Goal: Transaction & Acquisition: Purchase product/service

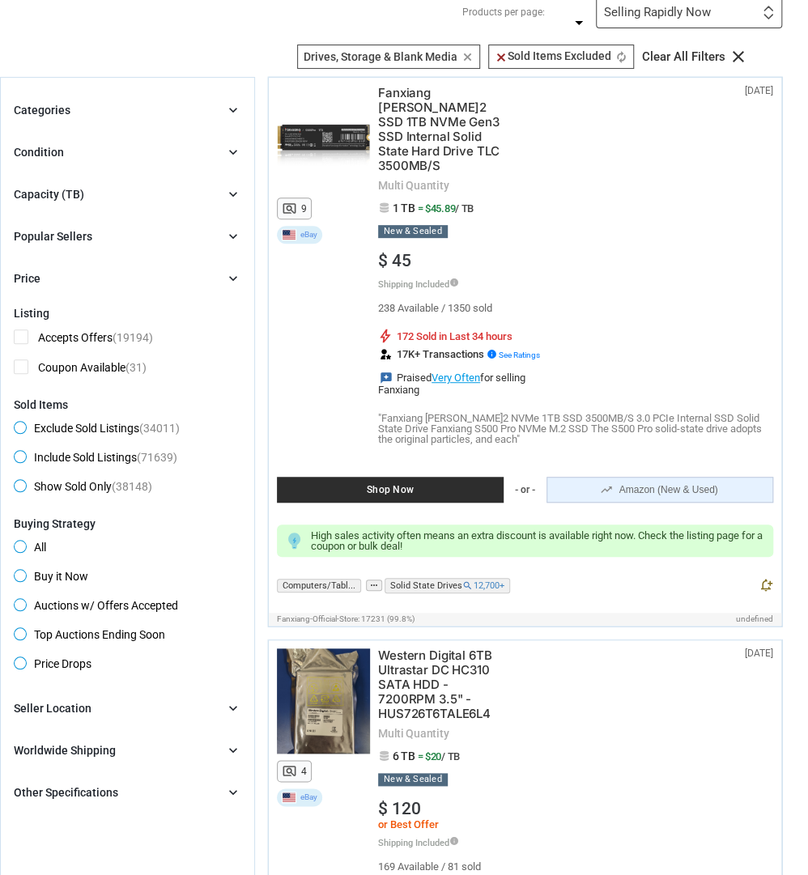
scroll to position [138, 0]
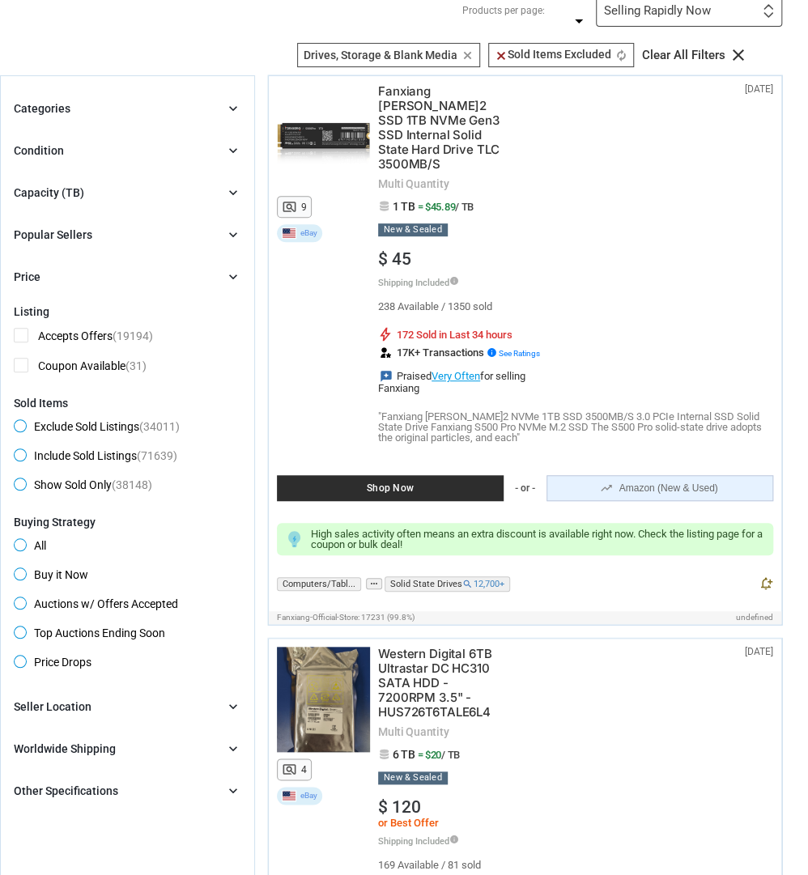
click at [229, 148] on icon "chevron_right" at bounding box center [233, 150] width 16 height 16
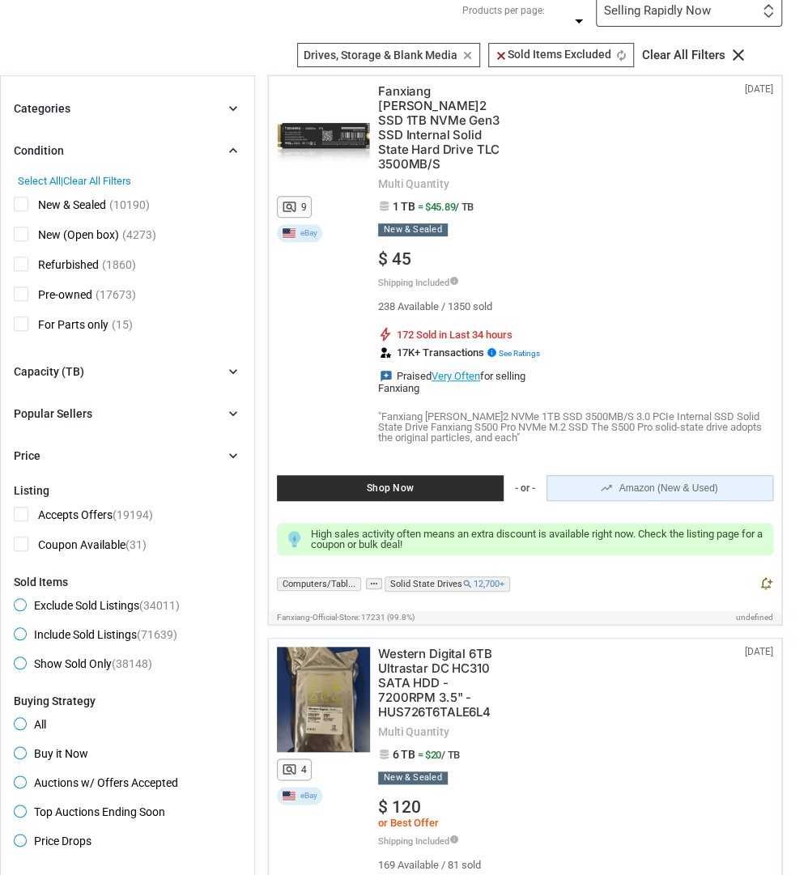
click at [23, 264] on span "Refurbished" at bounding box center [56, 267] width 85 height 20
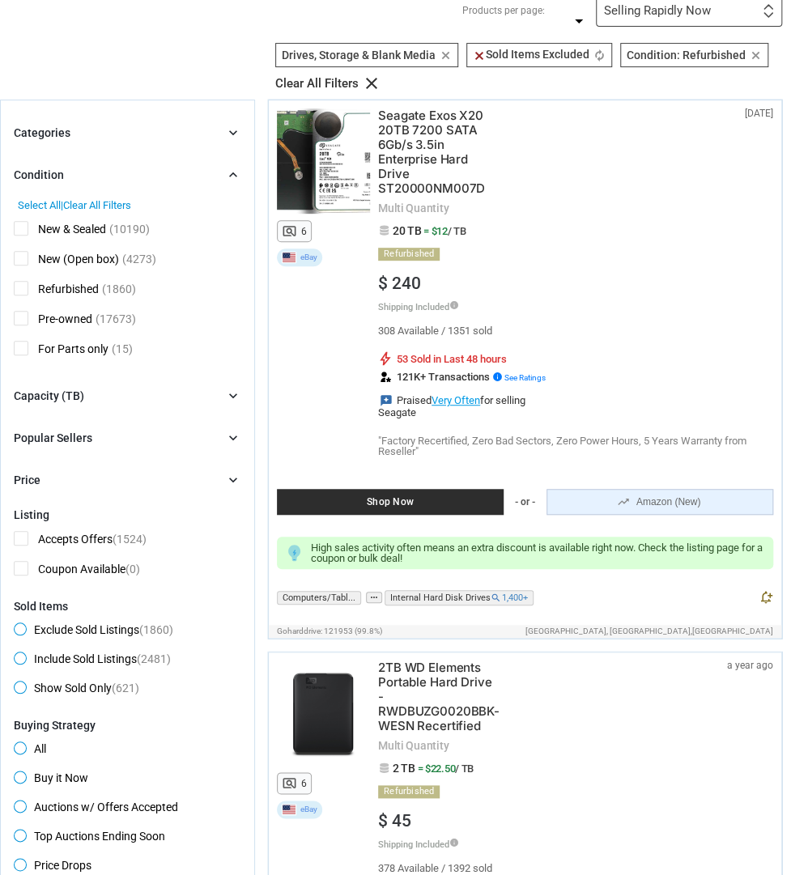
click at [230, 171] on icon "chevron_right" at bounding box center [233, 175] width 16 height 16
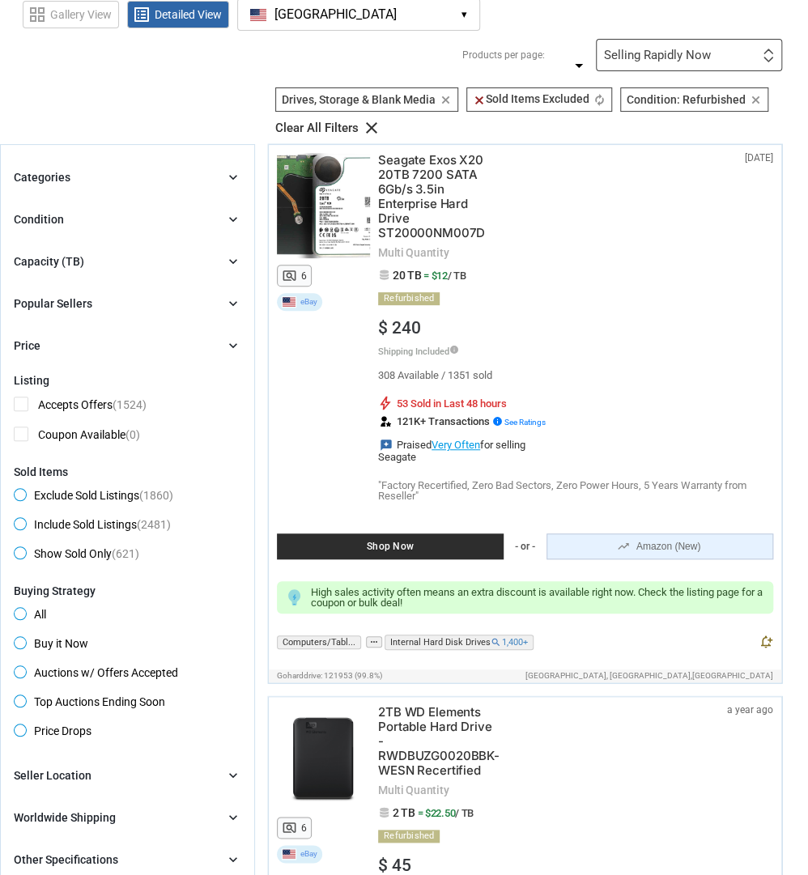
scroll to position [87, 0]
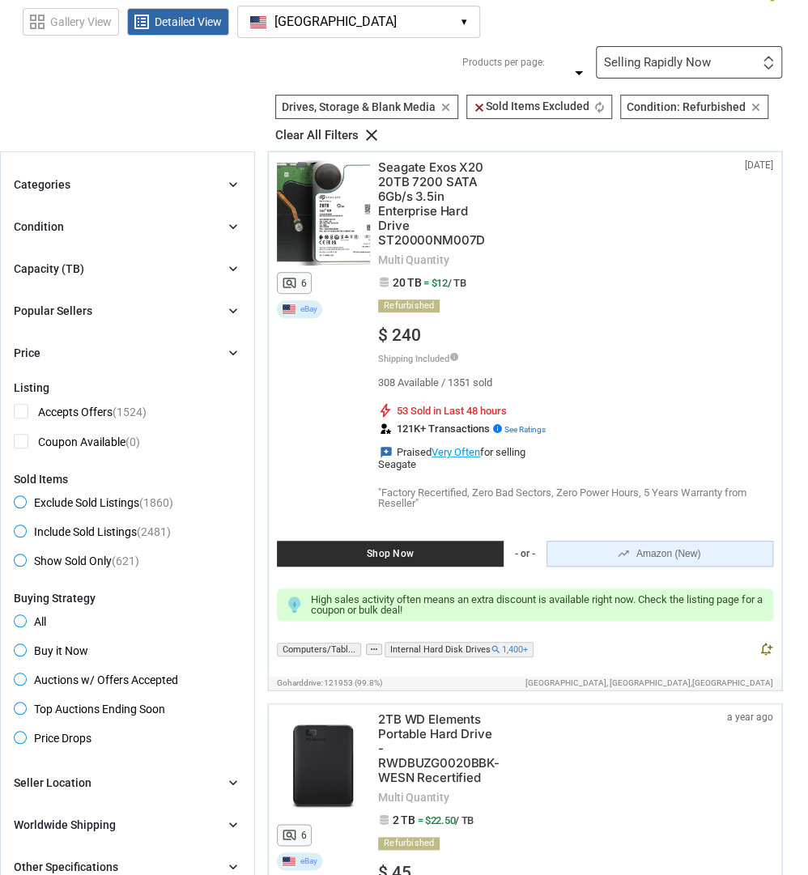
click at [679, 57] on div "Selling Rapidly Now" at bounding box center [657, 63] width 107 height 12
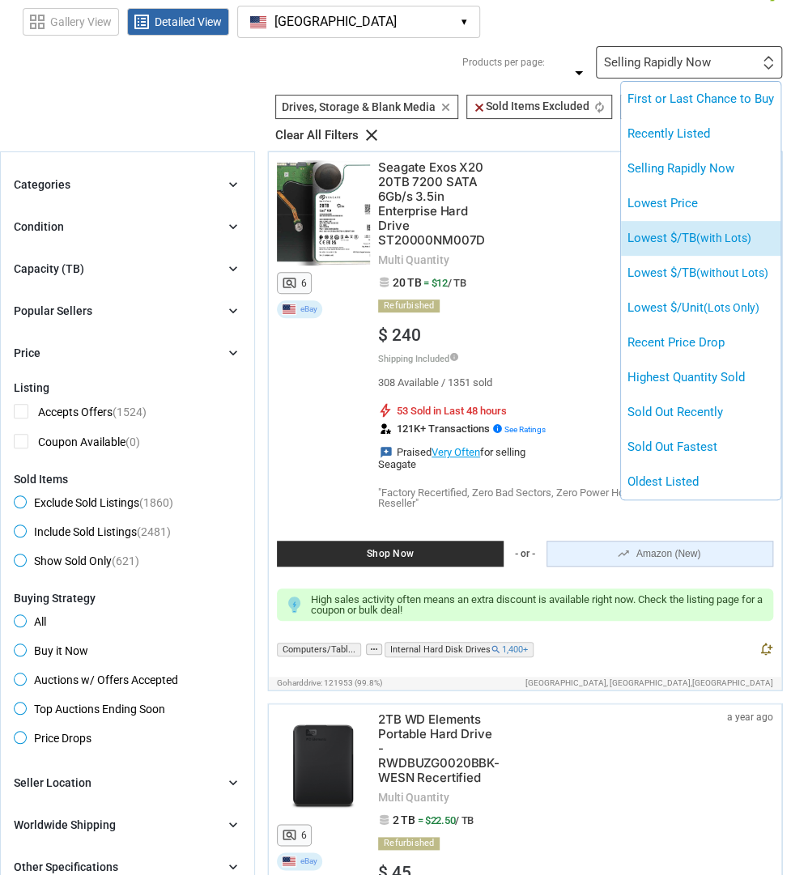
click at [734, 237] on span "(with Lots)" at bounding box center [723, 238] width 55 height 13
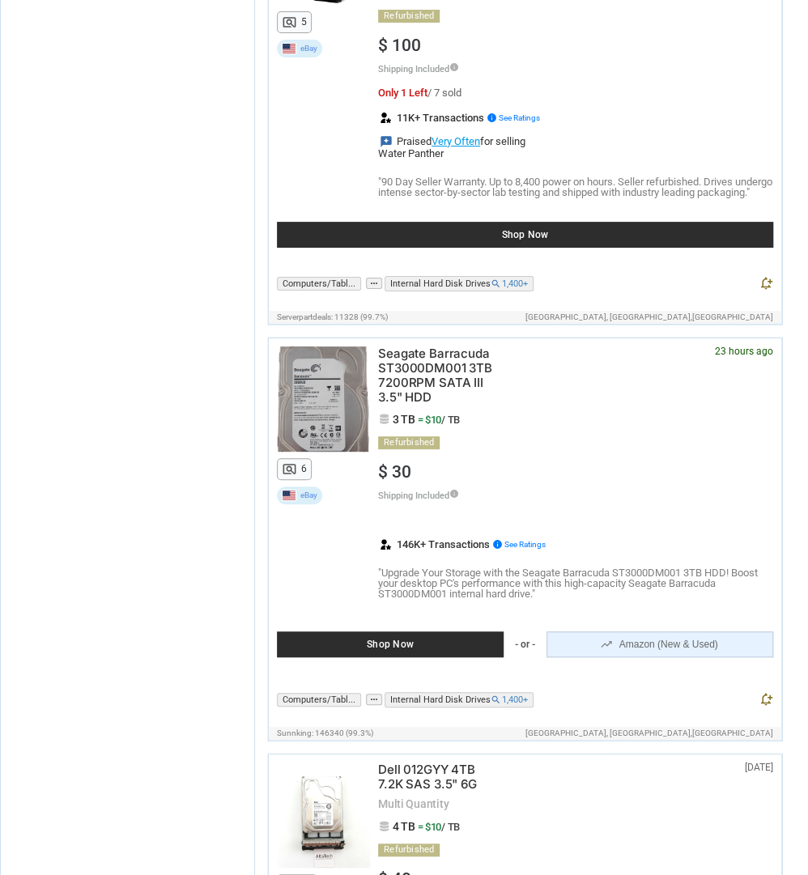
scroll to position [9914, 0]
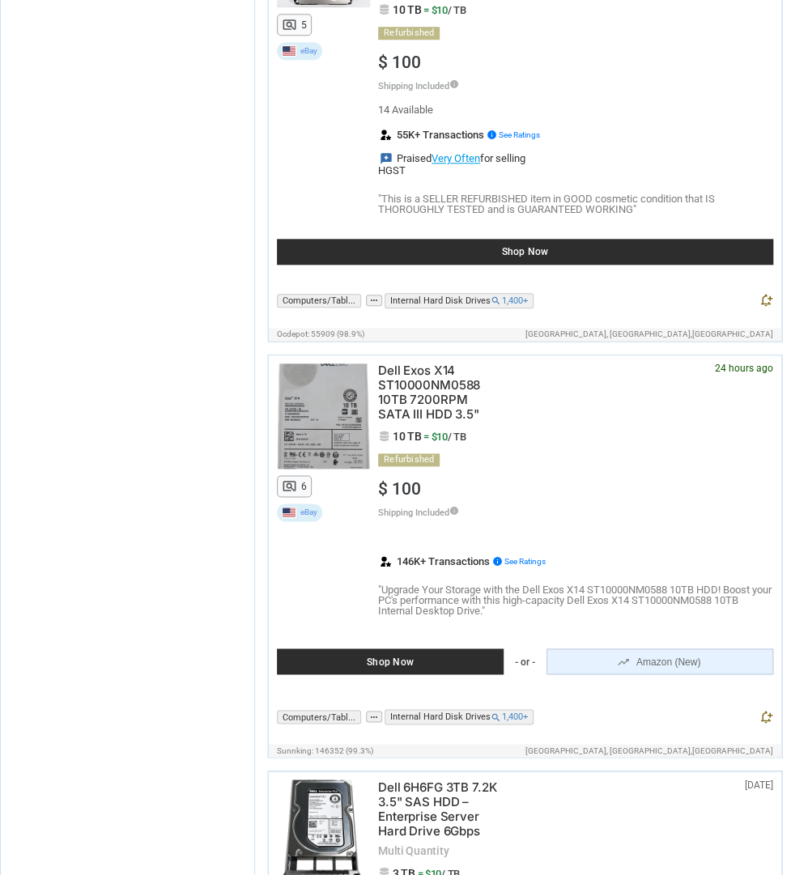
click at [418, 422] on span "Dell Exos X14 ST10000NM0588 10TB 7200RPM SATA III HDD 3.5"" at bounding box center [438, 392] width 121 height 58
